Goal: Task Accomplishment & Management: Complete application form

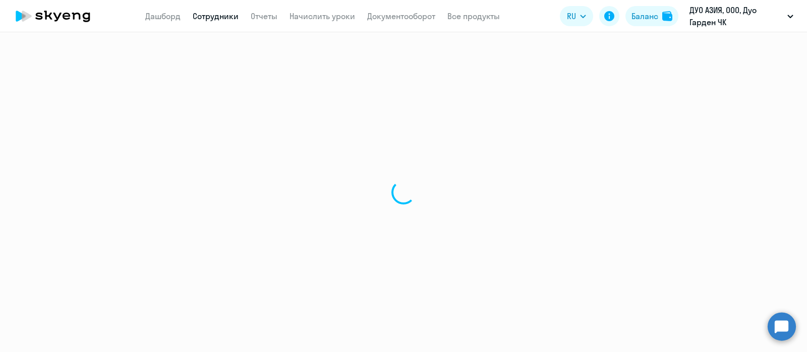
select select "30"
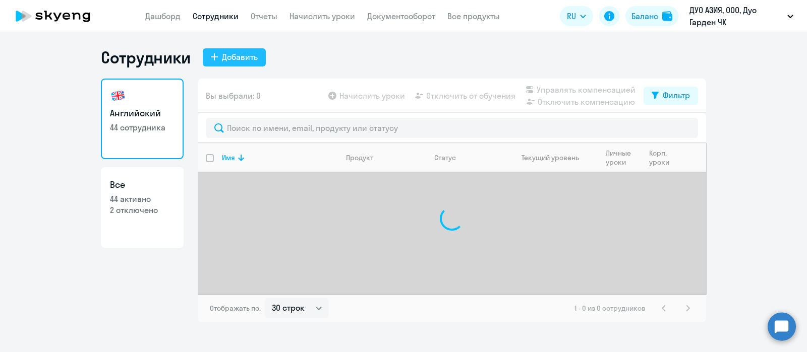
click at [233, 54] on div "Добавить" at bounding box center [240, 57] width 36 height 12
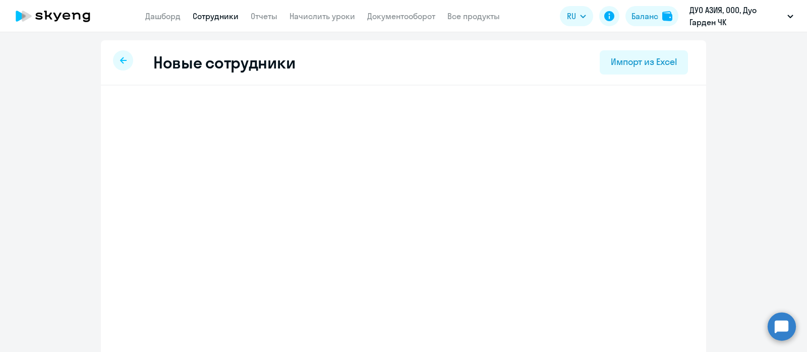
select select "english_adult_not_native_speaker"
select select "3"
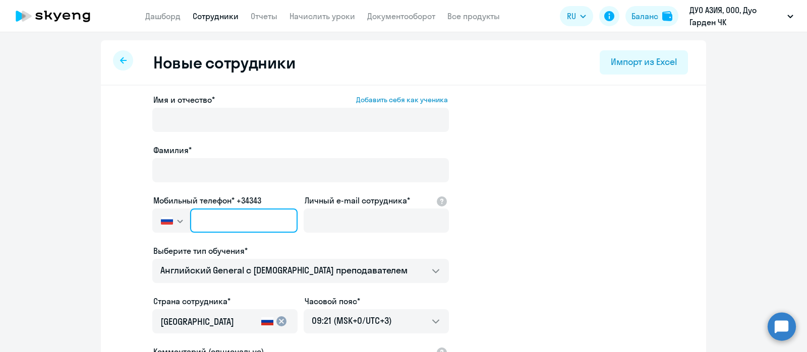
click at [212, 222] on input "text" at bounding box center [243, 221] width 107 height 24
paste input "[PHONE_NUMBER]"
type input "[PHONE_NUMBER]"
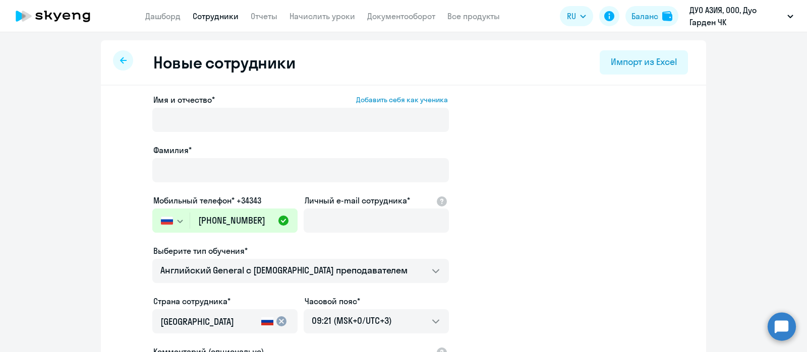
click at [584, 212] on app-new-student-form "Имя и отчество* Добавить себя как ученика [PERSON_NAME]* Мобильный телефон* +34…" at bounding box center [403, 273] width 573 height 359
click at [361, 227] on input "Личный e-mail сотрудника*" at bounding box center [376, 221] width 145 height 24
paste input "[EMAIL_ADDRESS][DOMAIN_NAME]"
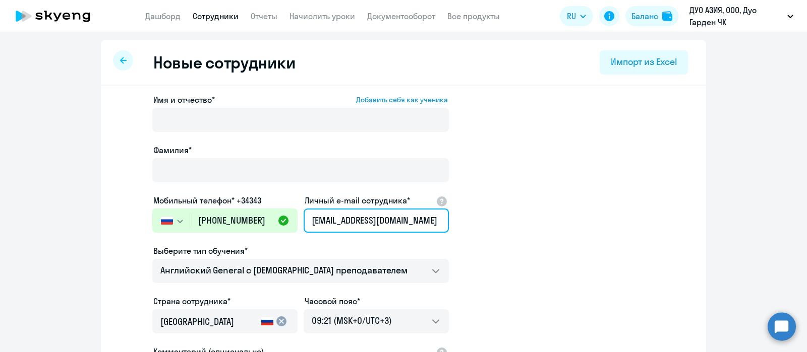
type input "[EMAIL_ADDRESS][DOMAIN_NAME]"
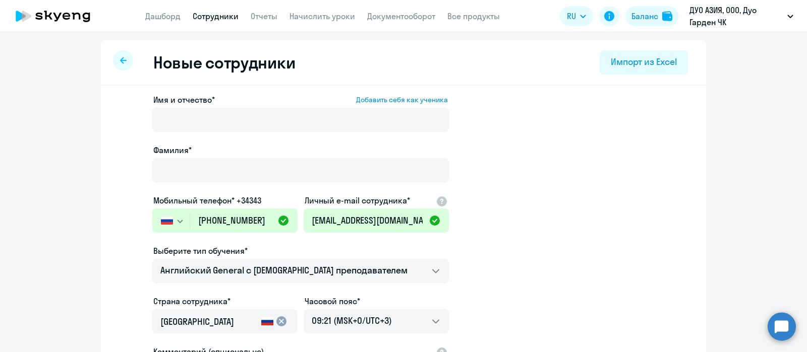
click at [607, 201] on app-new-student-form "Имя и отчество* Добавить себя как ученика [PERSON_NAME]* Мобильный телефон* +34…" at bounding box center [403, 273] width 573 height 359
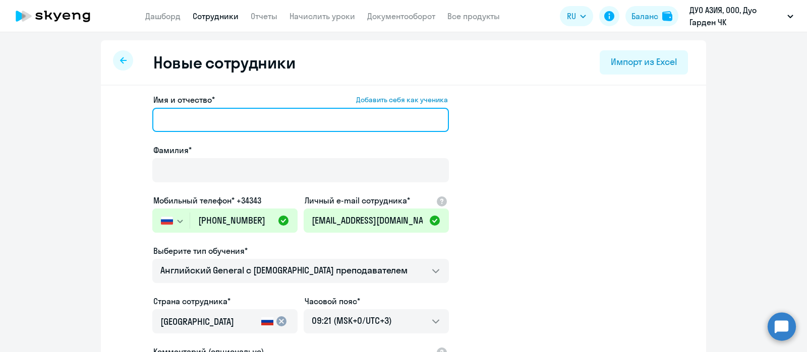
click at [249, 118] on input "Имя и отчество* Добавить себя как ученика" at bounding box center [300, 120] width 296 height 24
paste input "[PERSON_NAME]"
click at [176, 117] on input "[PERSON_NAME]" at bounding box center [300, 120] width 296 height 24
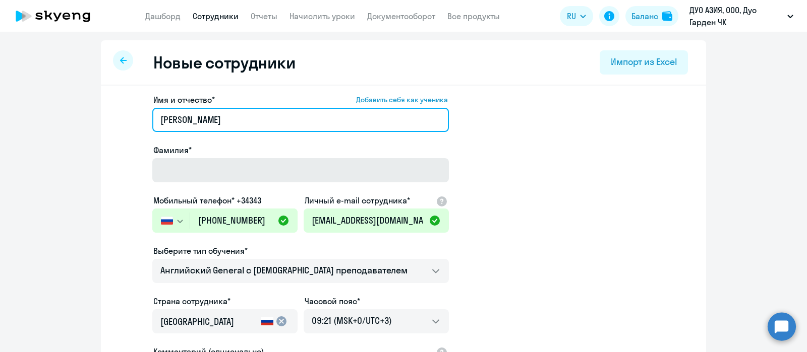
type input "[PERSON_NAME]"
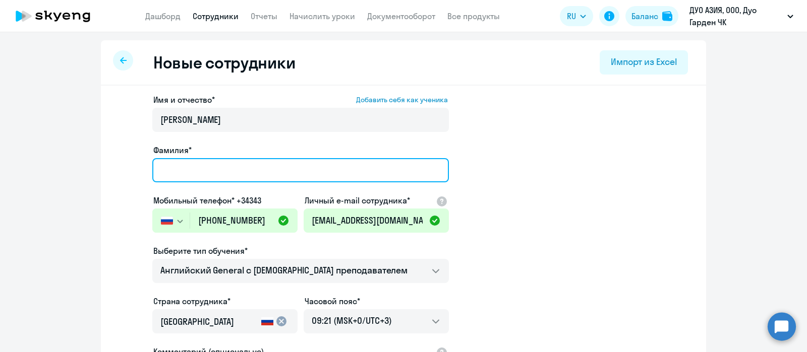
click at [184, 167] on input "Фамилия*" at bounding box center [300, 170] width 296 height 24
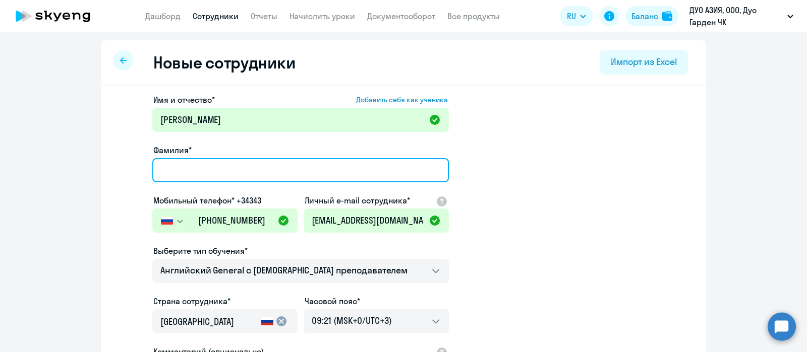
paste input "[PERSON_NAME]"
type input "[PERSON_NAME]"
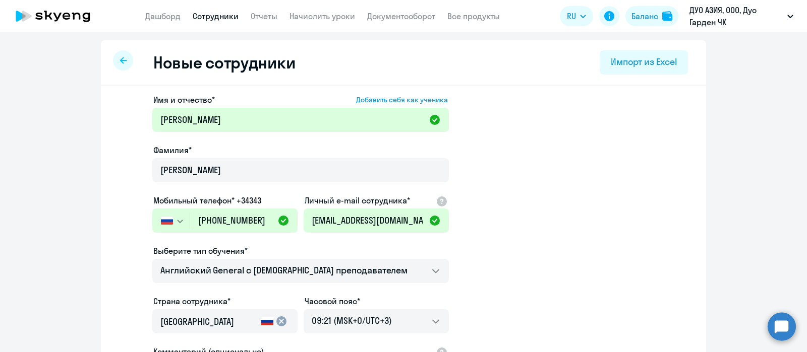
click at [505, 166] on app-new-student-form "Имя и отчество* Добавить себя как ученика [PERSON_NAME]* [PERSON_NAME] Мобильны…" at bounding box center [403, 273] width 573 height 359
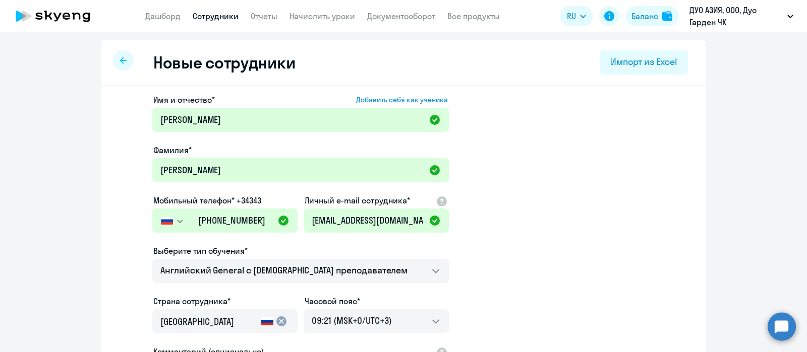
scroll to position [175, 0]
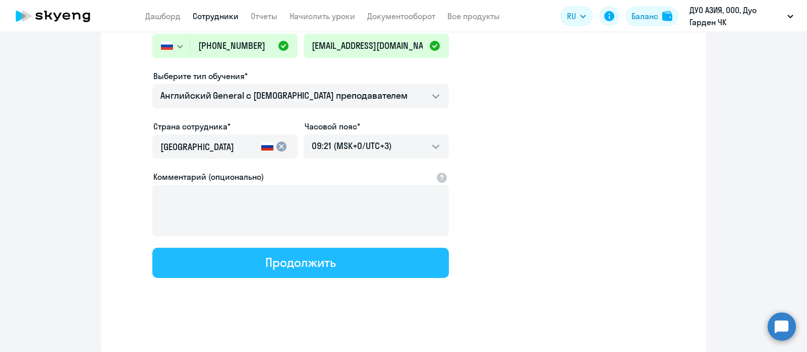
click at [275, 266] on div "Продолжить" at bounding box center [300, 263] width 70 height 16
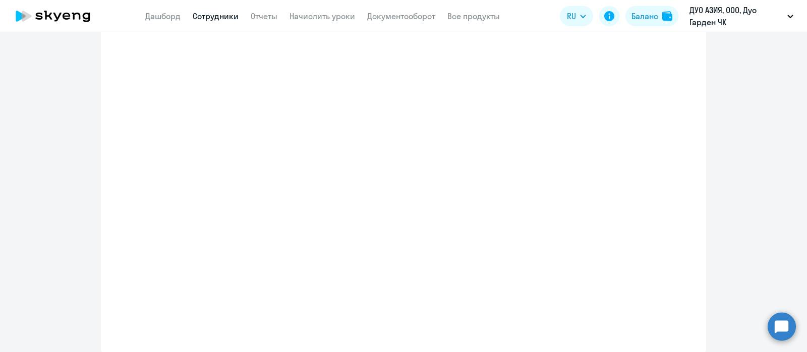
select select "english_adult_not_native_speaker"
select select "3"
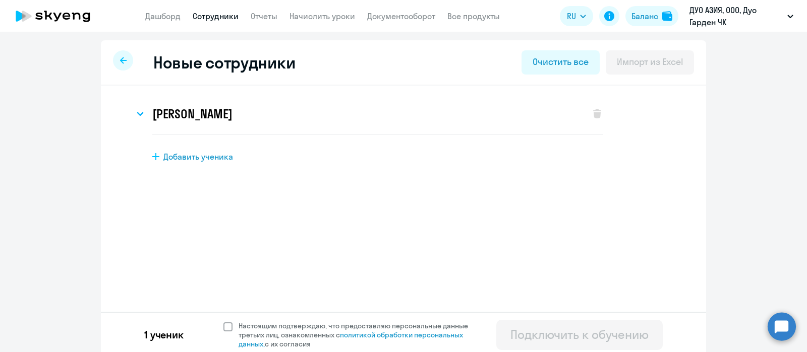
click at [223, 326] on span at bounding box center [227, 327] width 9 height 9
click at [223, 322] on input "Настоящим подтверждаю, что предоставляю персональные данные третьих лиц, ознако…" at bounding box center [223, 321] width 1 height 1
checkbox input "true"
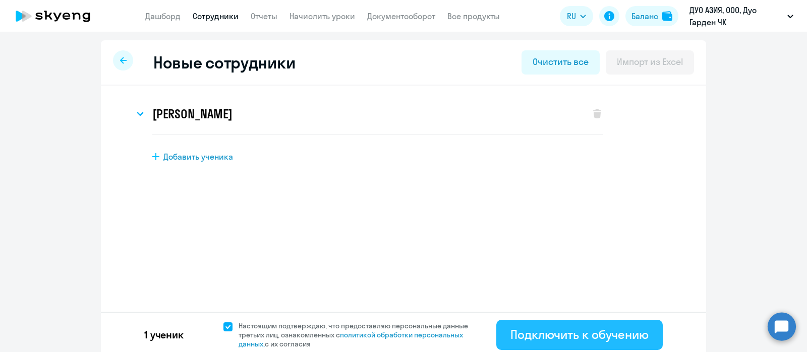
click at [546, 342] on div "Подключить к обучению" at bounding box center [579, 335] width 138 height 16
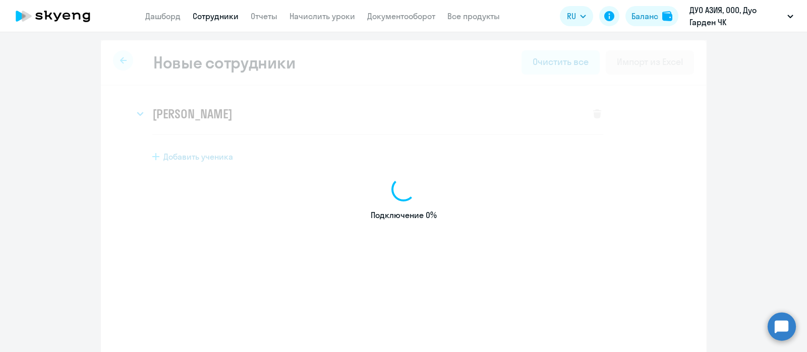
select select "english_adult_not_native_speaker"
select select "3"
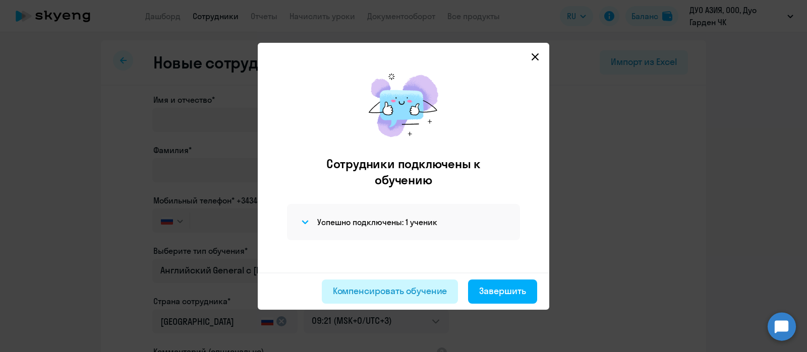
click at [407, 292] on div "Компенсировать обучение" at bounding box center [390, 291] width 114 height 13
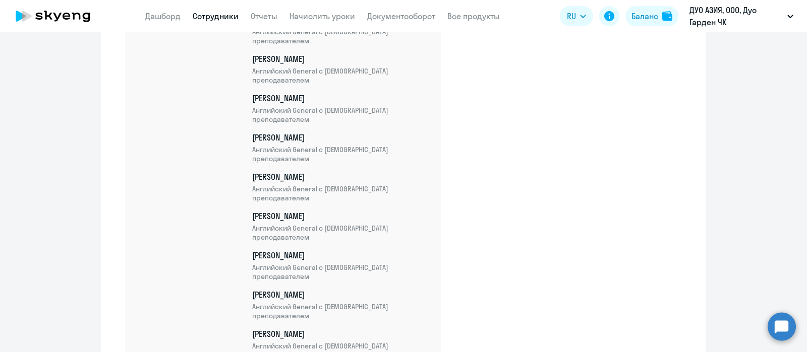
scroll to position [1605, 0]
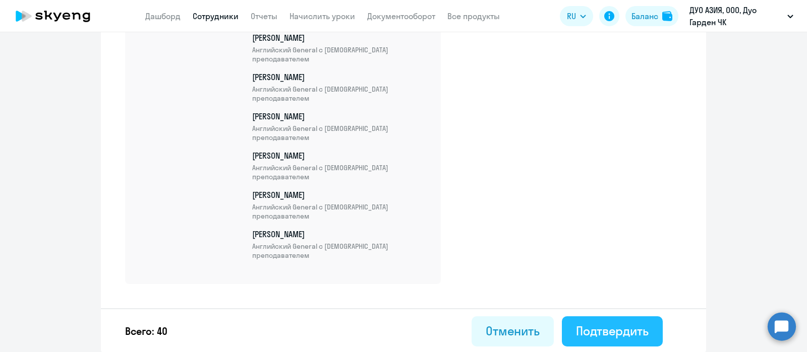
click at [608, 323] on div "Подтвердить" at bounding box center [612, 331] width 73 height 16
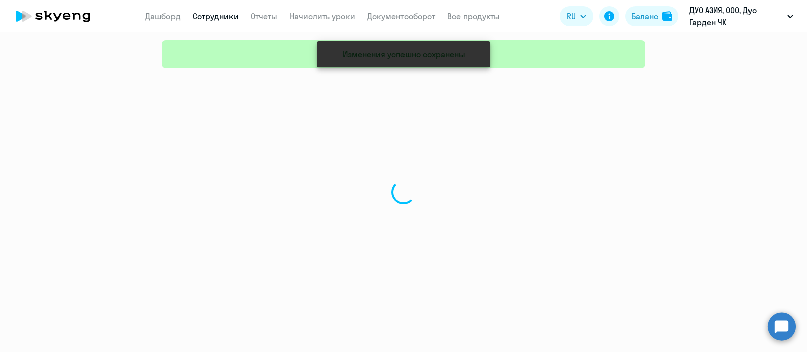
select select "30"
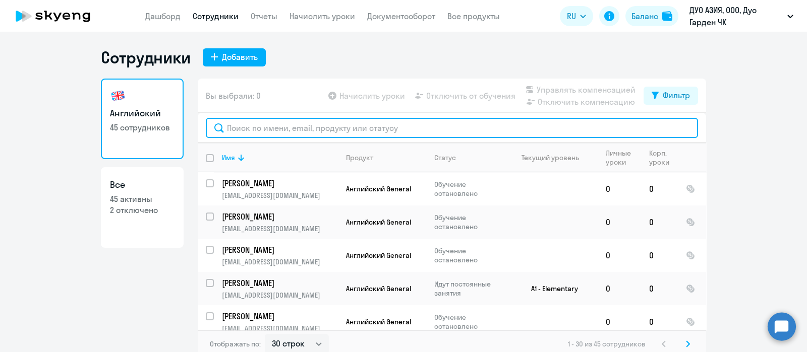
click at [299, 128] on input "text" at bounding box center [452, 128] width 492 height 20
paste input "[PERSON_NAME]"
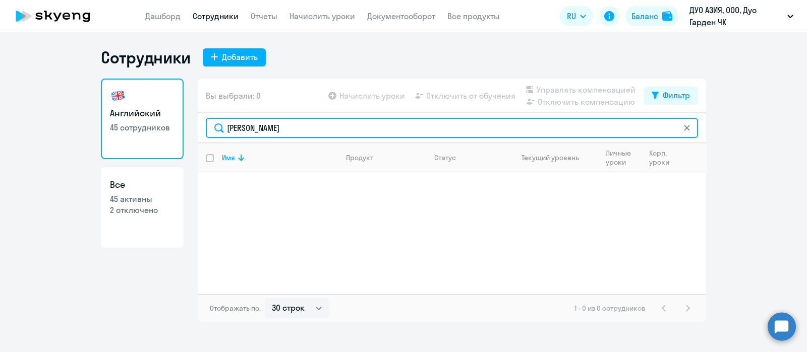
type input "[PERSON_NAME]"
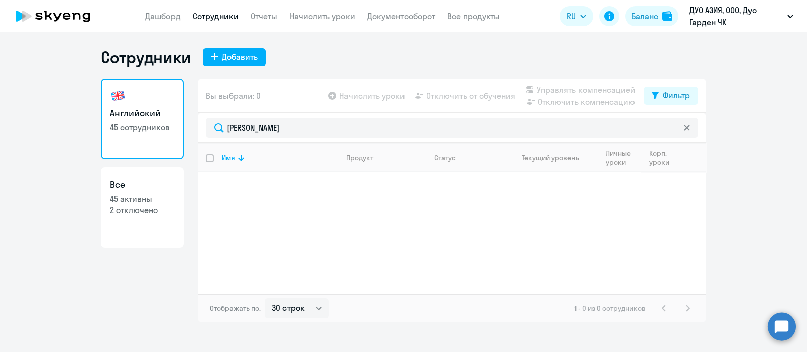
click at [540, 54] on div "Сотрудники Добавить" at bounding box center [403, 57] width 605 height 20
